Goal: Transaction & Acquisition: Purchase product/service

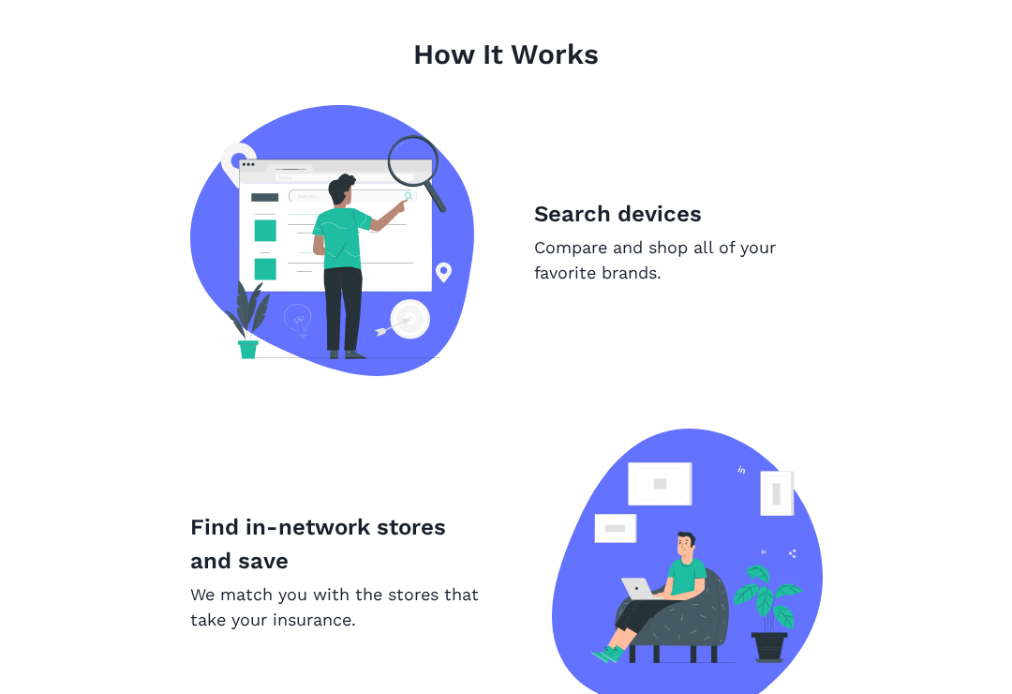
scroll to position [1132, 0]
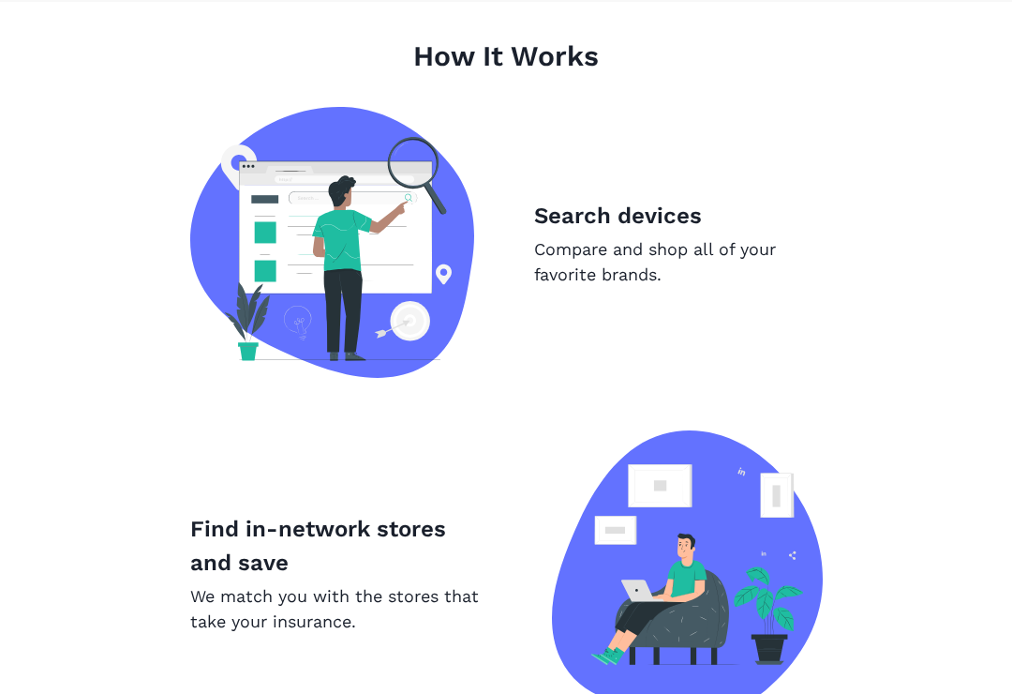
click at [731, 250] on p "Compare and shop all of your favorite brands." at bounding box center [678, 261] width 289 height 51
click at [631, 233] on div "Search devices Compare and shop all of your favorite brands." at bounding box center [678, 243] width 289 height 88
click at [628, 279] on p "Compare and shop all of your favorite brands." at bounding box center [678, 261] width 289 height 51
click at [644, 237] on p "Compare and shop all of your favorite brands." at bounding box center [678, 261] width 289 height 51
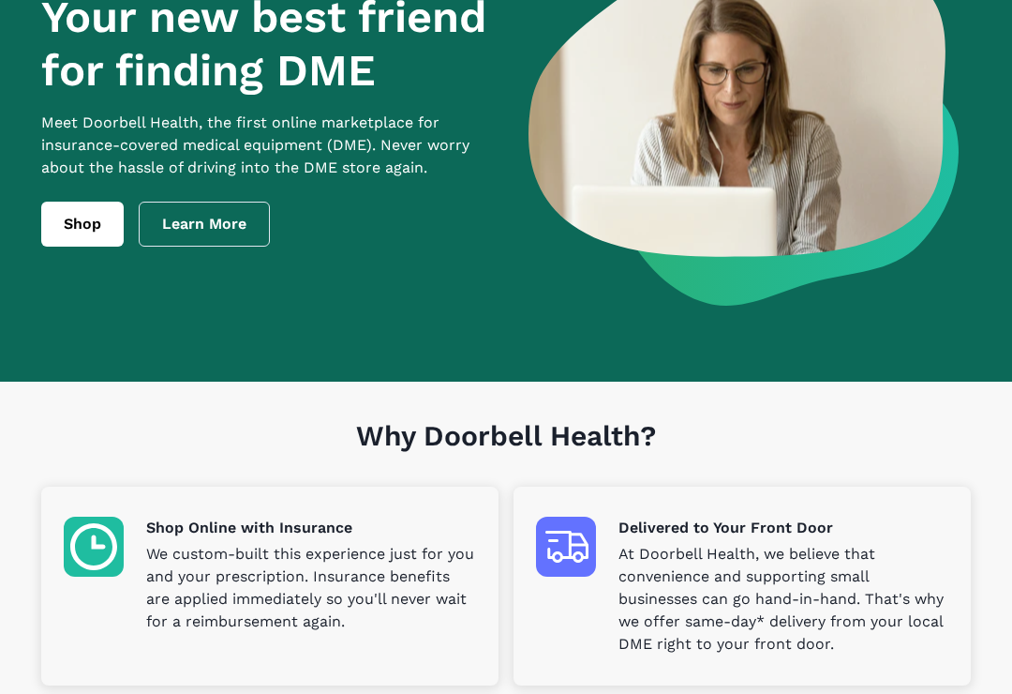
scroll to position [127, 0]
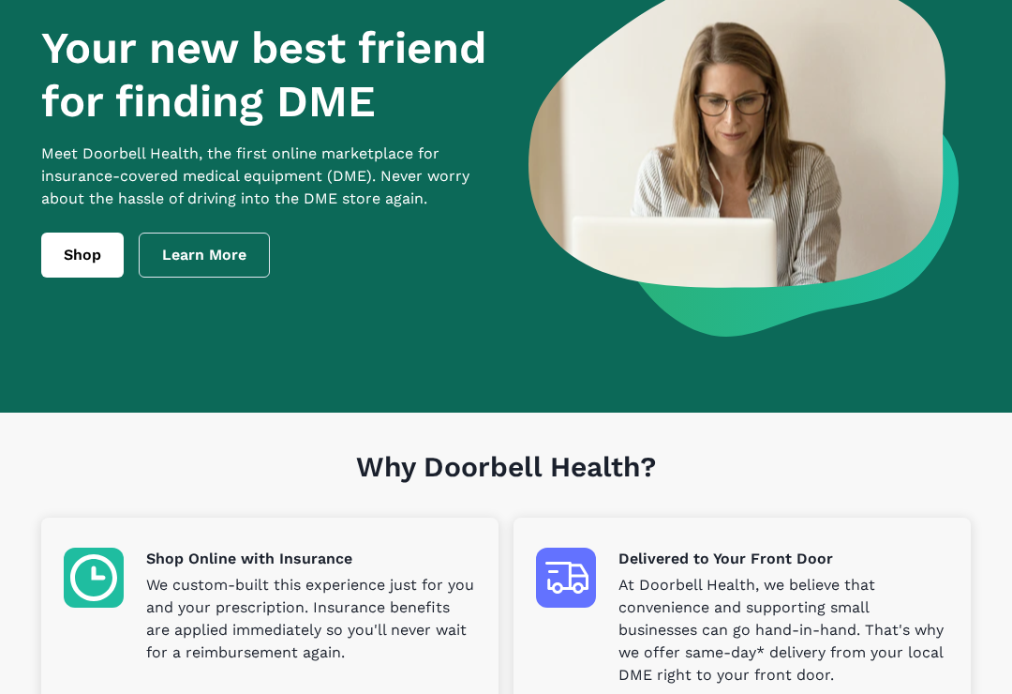
click at [94, 270] on link "Shop" at bounding box center [82, 254] width 82 height 45
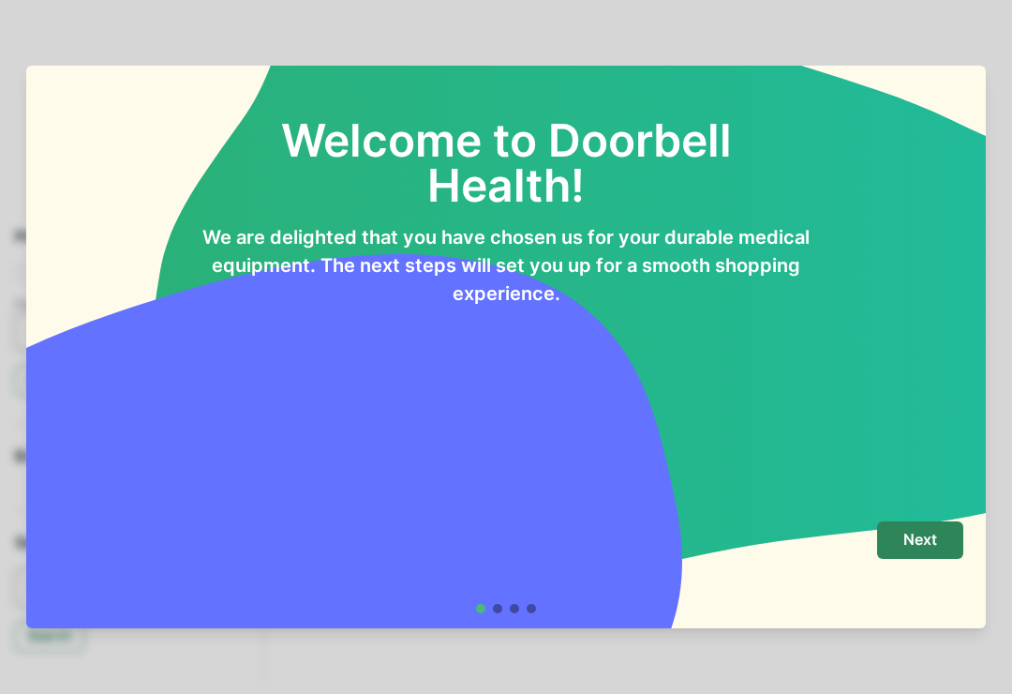
click at [934, 528] on button "Next" at bounding box center [920, 539] width 86 height 37
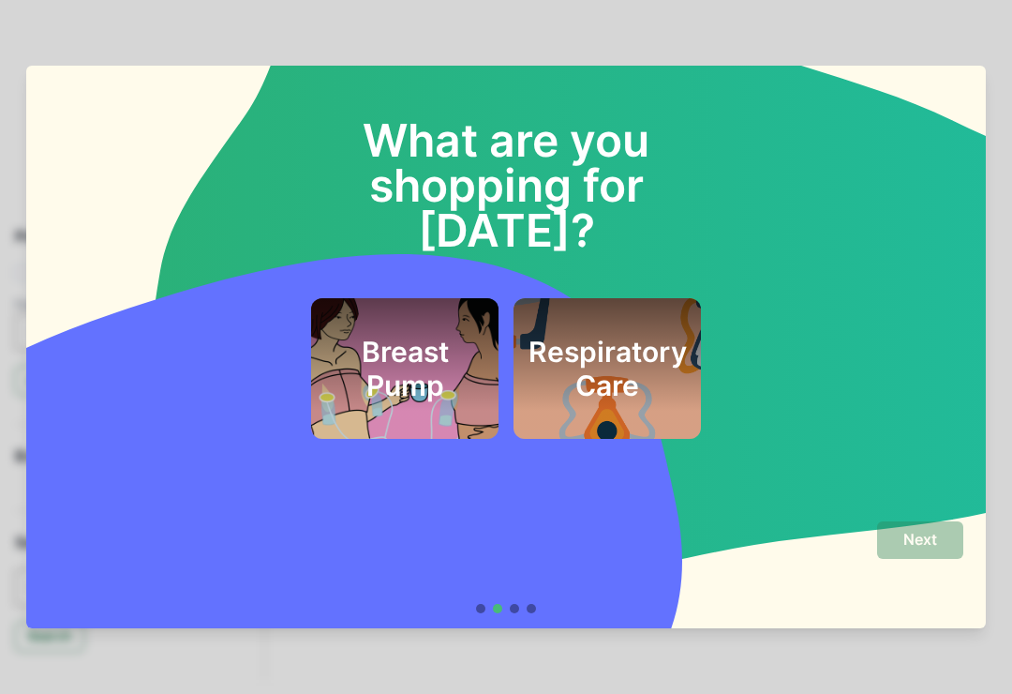
click at [621, 335] on h2 "Respiratory Care" at bounding box center [608, 368] width 158 height 67
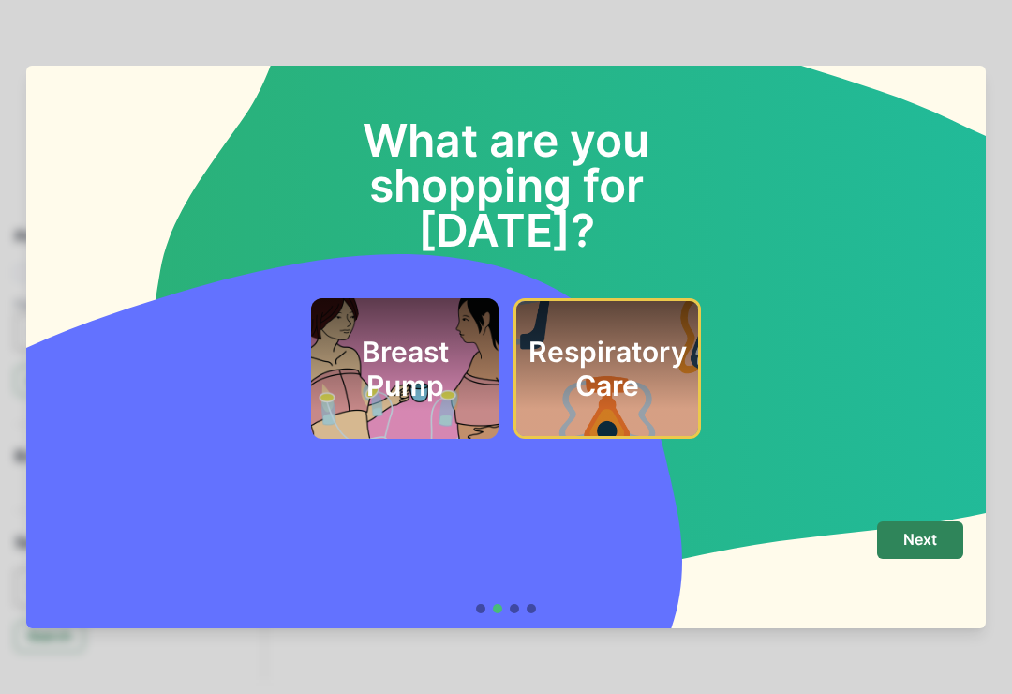
click at [935, 534] on p "Next" at bounding box center [921, 540] width 34 height 18
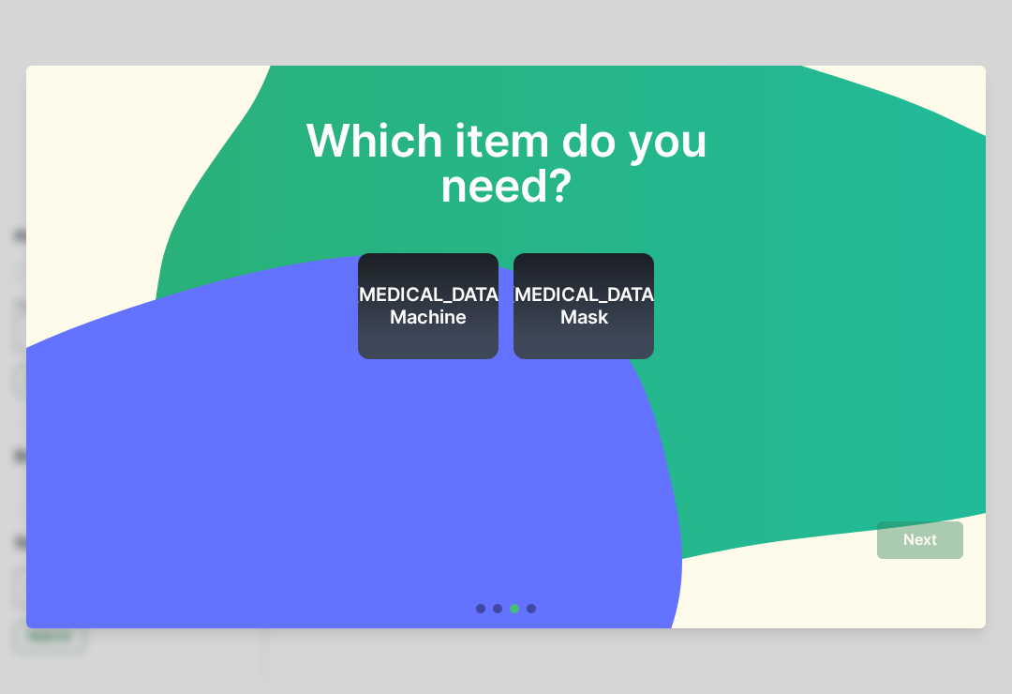
click at [443, 314] on h2 "[MEDICAL_DATA] Machine" at bounding box center [429, 305] width 155 height 45
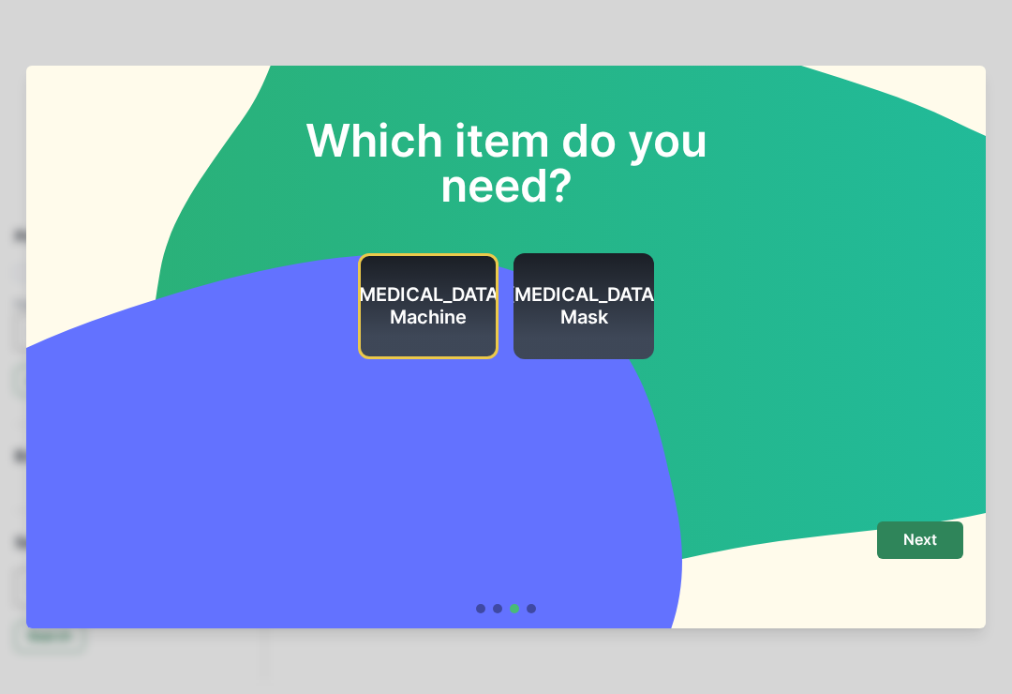
click at [598, 310] on h2 "[MEDICAL_DATA] Mask" at bounding box center [584, 305] width 155 height 45
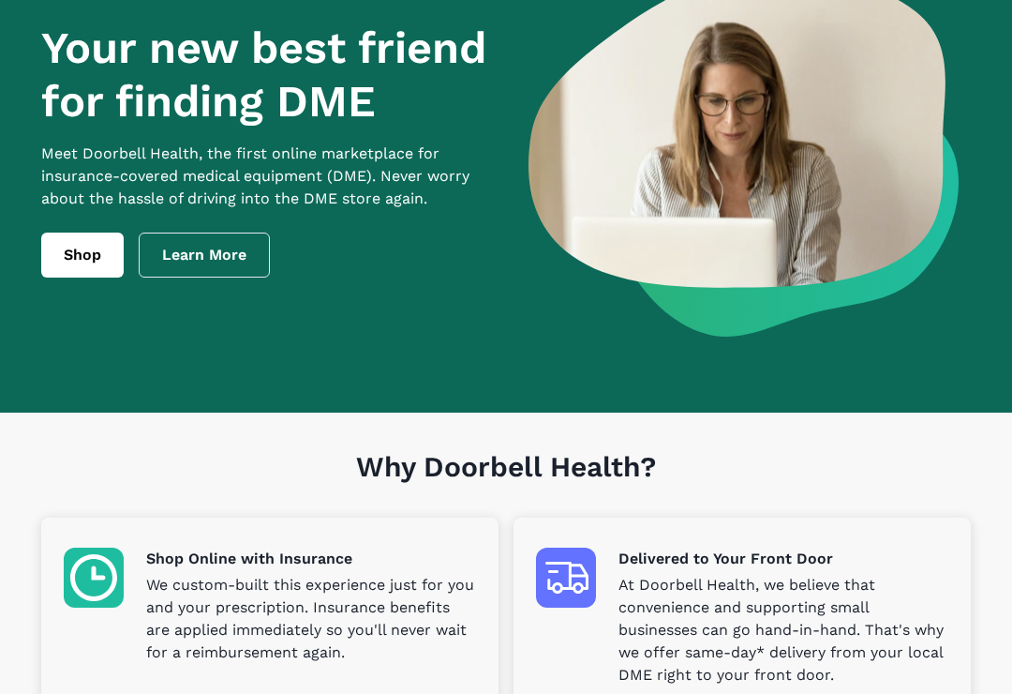
click at [327, 547] on p "Shop Online with Insurance" at bounding box center [311, 558] width 330 height 22
click at [755, 559] on p "Delivered to Your Front Door" at bounding box center [784, 558] width 330 height 22
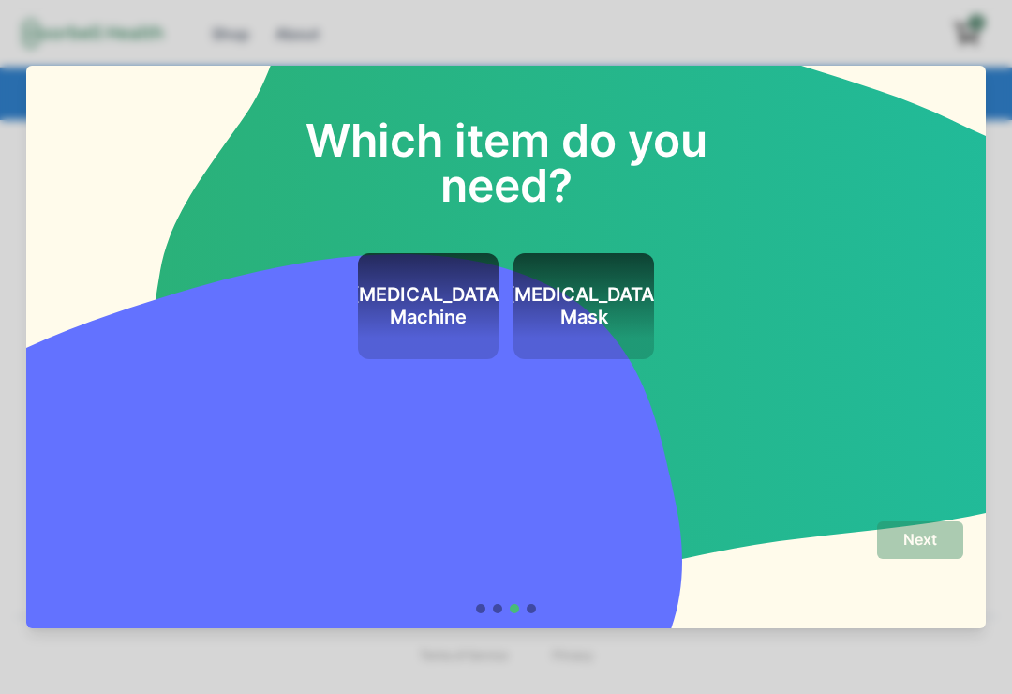
click at [660, 516] on footer "Next" at bounding box center [506, 567] width 960 height 122
click at [453, 298] on h2 "[MEDICAL_DATA] Machine" at bounding box center [429, 305] width 155 height 45
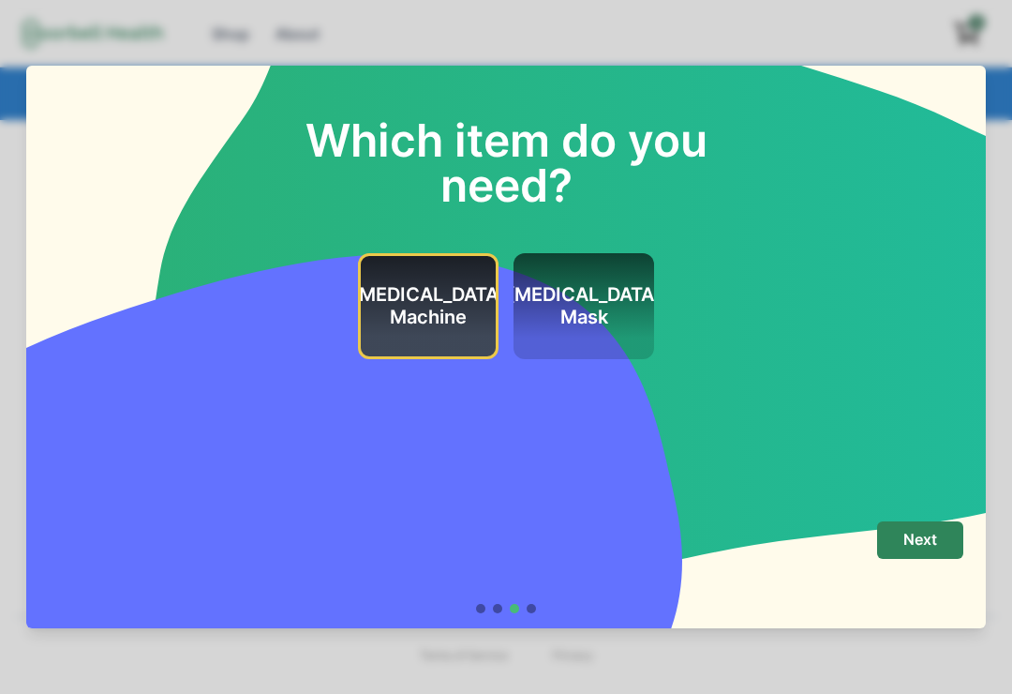
click at [938, 536] on button "Next" at bounding box center [920, 539] width 86 height 37
